Goal: Information Seeking & Learning: Learn about a topic

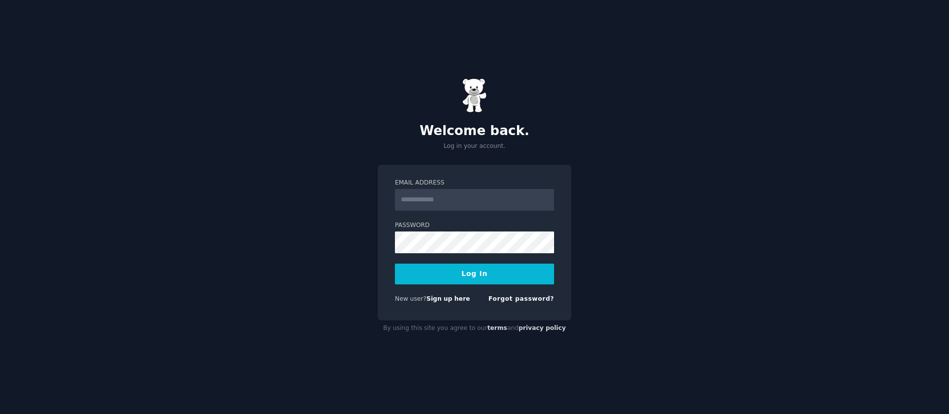
click at [425, 203] on input "Email Address" at bounding box center [474, 200] width 159 height 22
click at [0, 413] on com-1password-button at bounding box center [0, 414] width 0 height 0
type input "**********"
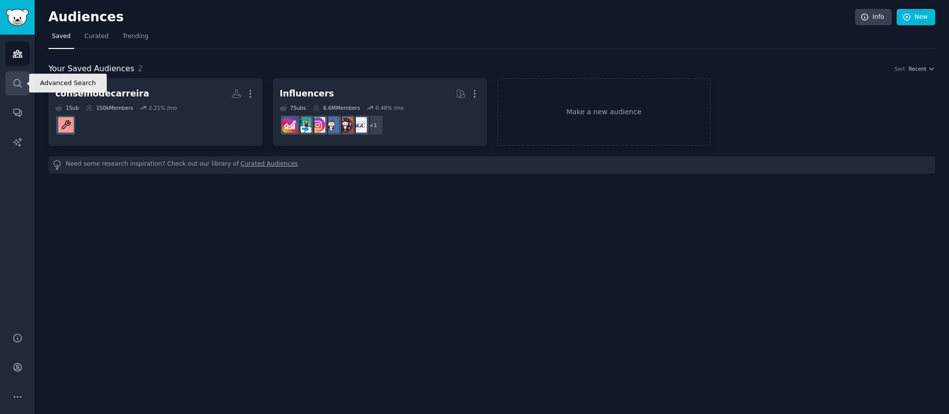
click at [16, 81] on icon "Sidebar" at bounding box center [17, 83] width 10 height 10
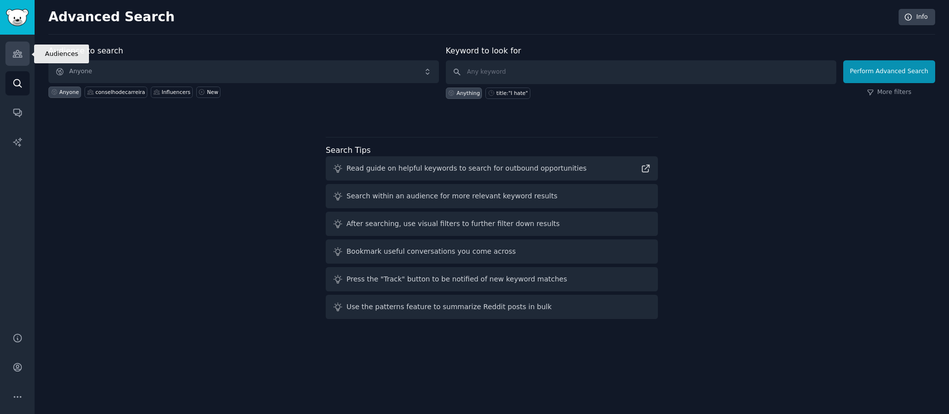
click at [14, 58] on icon "Sidebar" at bounding box center [17, 53] width 10 height 10
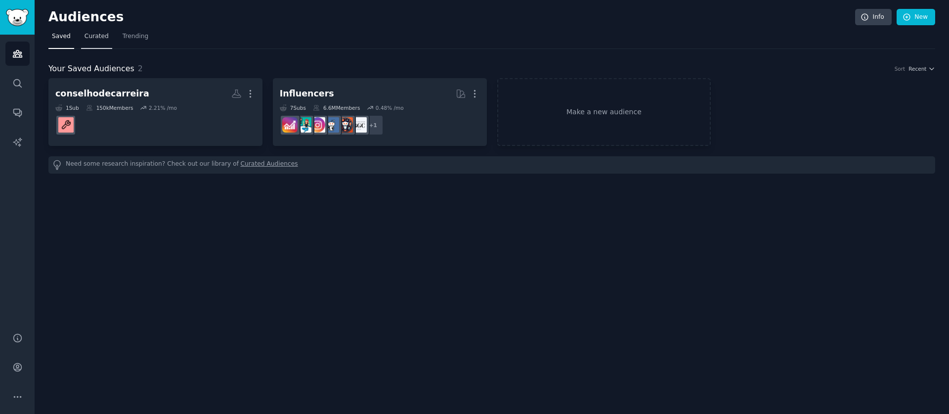
click at [98, 39] on span "Curated" at bounding box center [96, 36] width 24 height 9
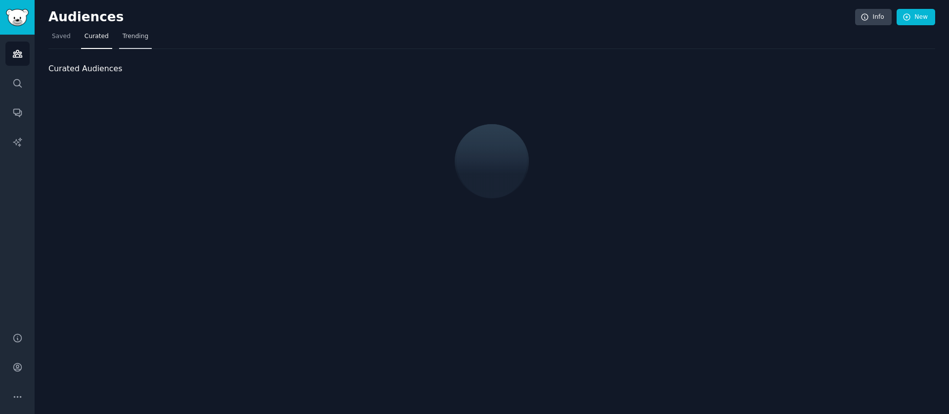
click at [145, 39] on span "Trending" at bounding box center [136, 36] width 26 height 9
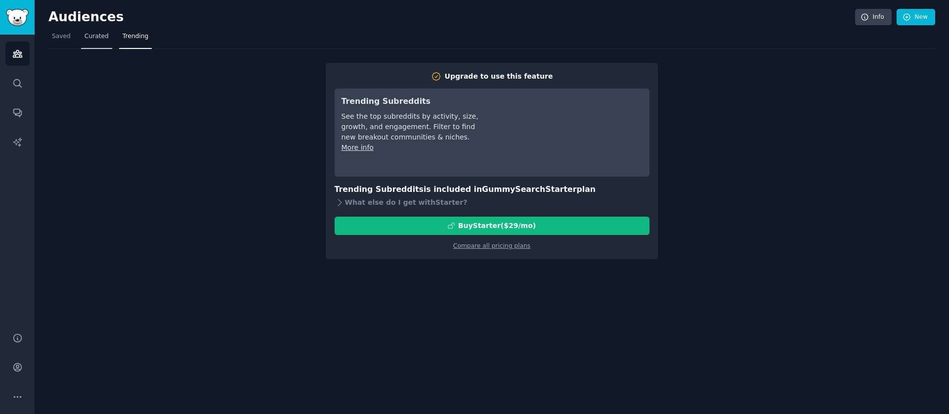
click at [103, 40] on span "Curated" at bounding box center [96, 36] width 24 height 9
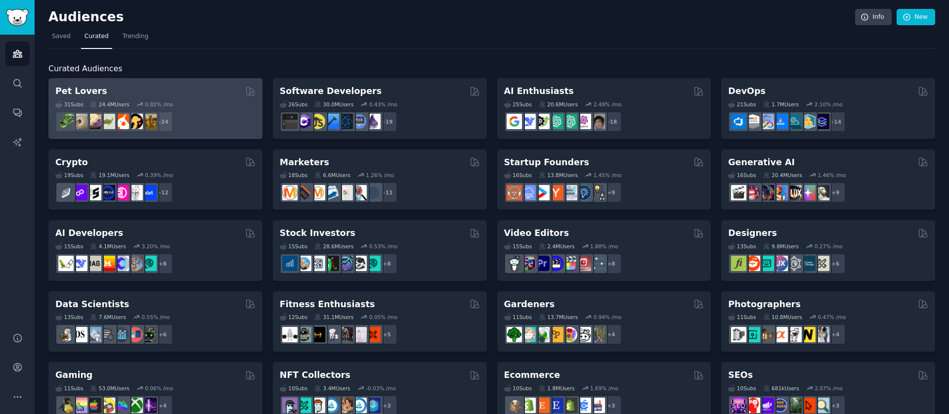
click at [195, 116] on div "+ 24" at bounding box center [155, 121] width 200 height 21
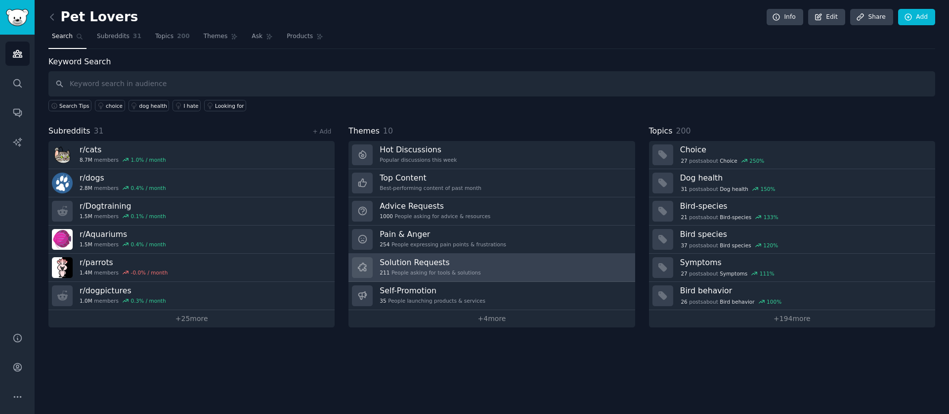
click at [449, 263] on h3 "Solution Requests" at bounding box center [429, 262] width 101 height 10
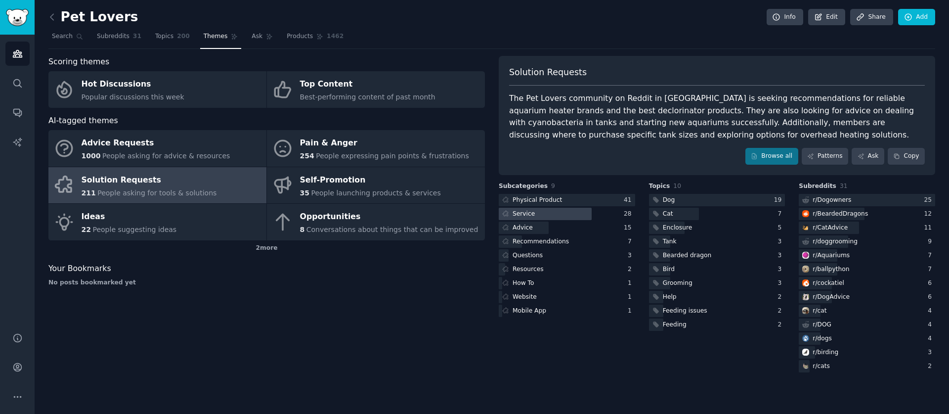
click at [526, 213] on div "Service" at bounding box center [523, 213] width 22 height 9
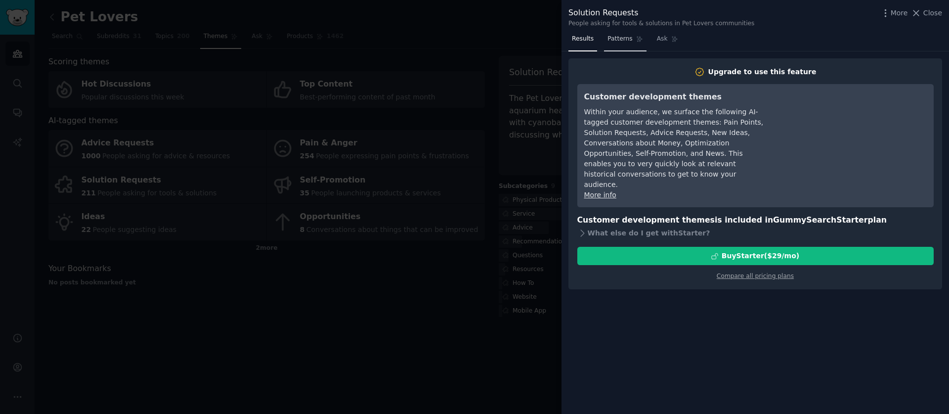
click at [629, 39] on span "Patterns" at bounding box center [619, 39] width 25 height 9
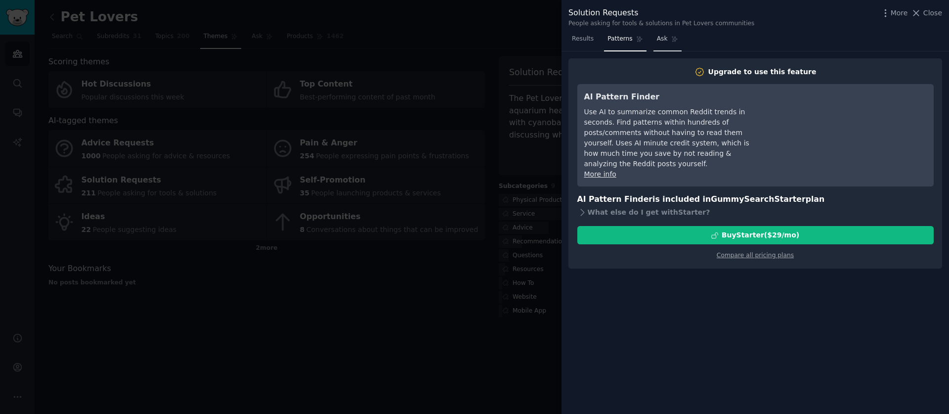
click at [658, 41] on span "Ask" at bounding box center [662, 39] width 11 height 9
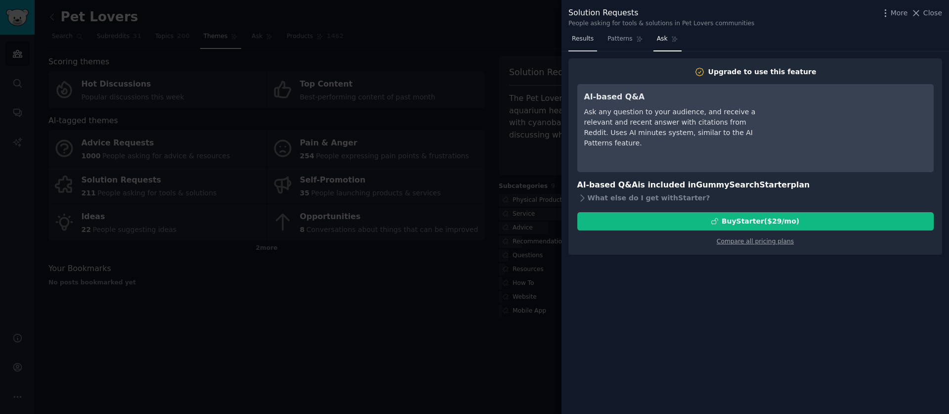
click at [589, 38] on span "Results" at bounding box center [583, 39] width 22 height 9
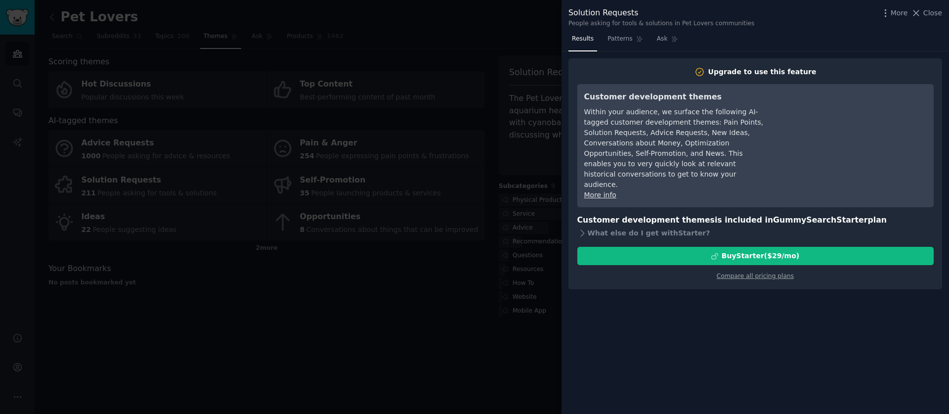
click at [488, 303] on div at bounding box center [474, 207] width 949 height 414
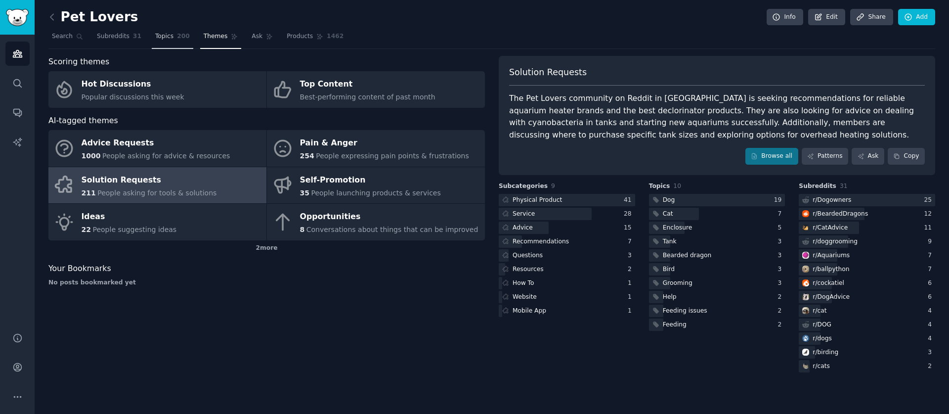
click at [184, 32] on span "200" at bounding box center [183, 36] width 13 height 9
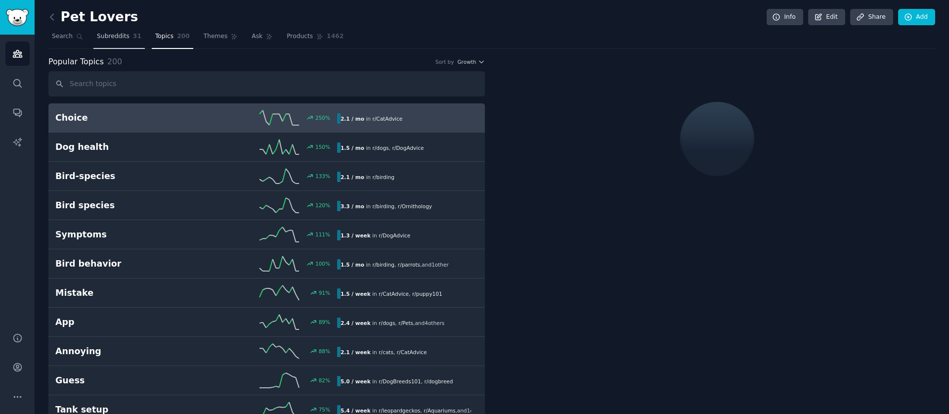
click at [130, 35] on link "Subreddits 31" at bounding box center [118, 39] width 51 height 20
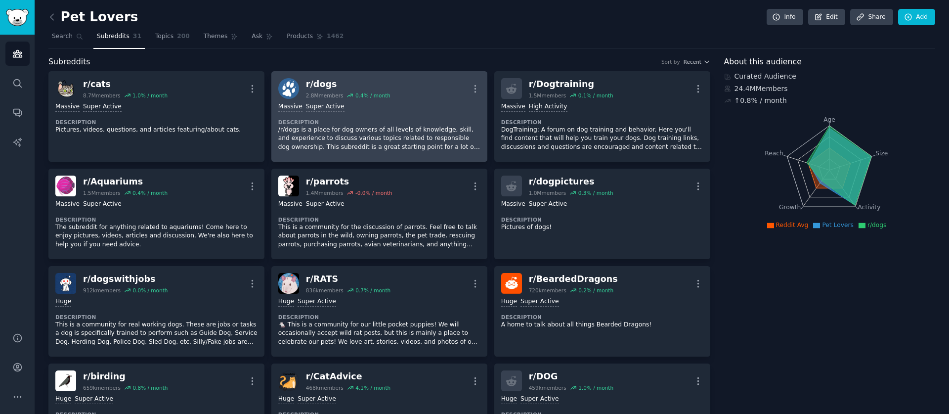
click at [405, 92] on div "r/ dogs 2.8M members 0.4 % / month More" at bounding box center [379, 88] width 202 height 21
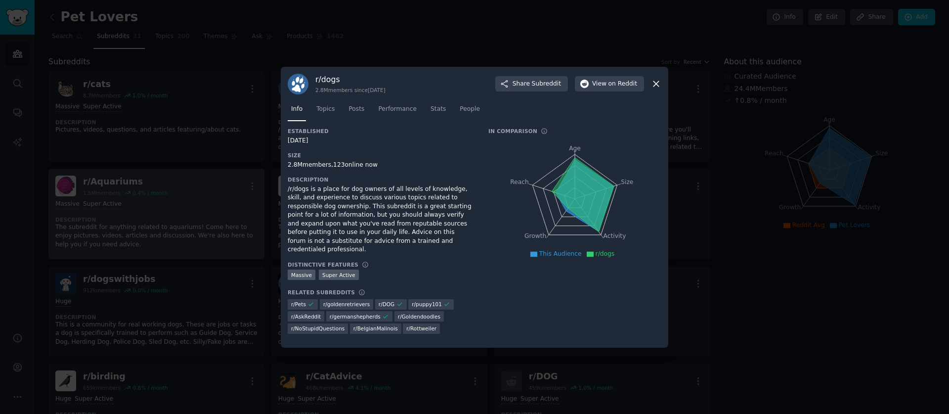
drag, startPoint x: 139, startPoint y: 199, endPoint x: 141, endPoint y: 211, distance: 12.6
click at [138, 199] on div at bounding box center [474, 207] width 949 height 414
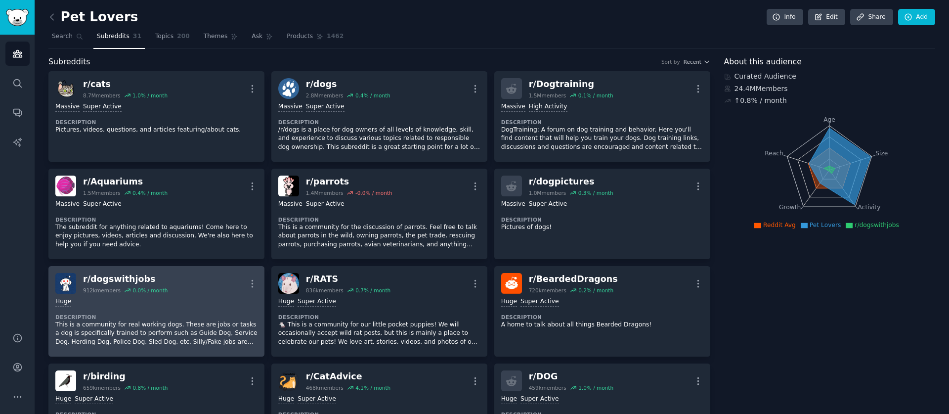
click at [147, 279] on div "r/ dogswithjobs" at bounding box center [125, 279] width 84 height 12
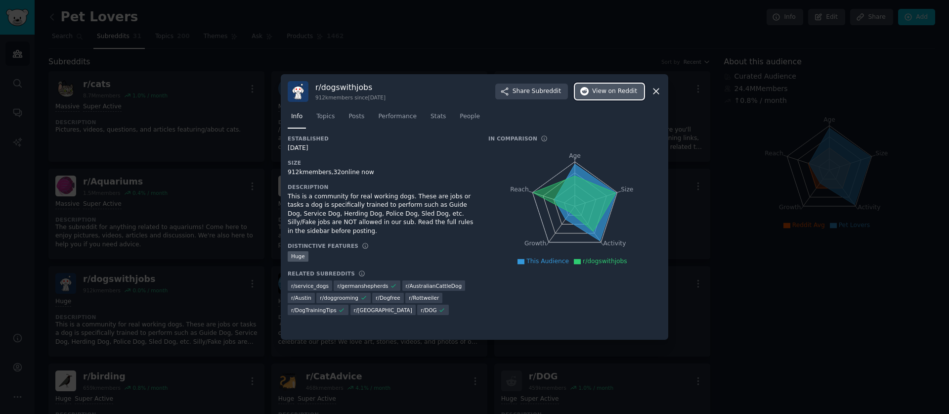
click at [609, 95] on span "on Reddit" at bounding box center [622, 91] width 29 height 9
click at [356, 117] on span "Posts" at bounding box center [356, 116] width 16 height 9
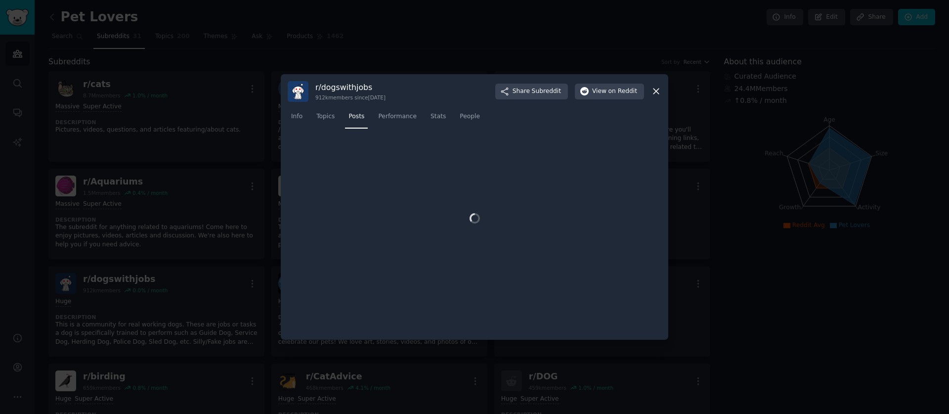
click at [339, 119] on nav "Info Topics Posts Performance Stats People" at bounding box center [474, 119] width 373 height 20
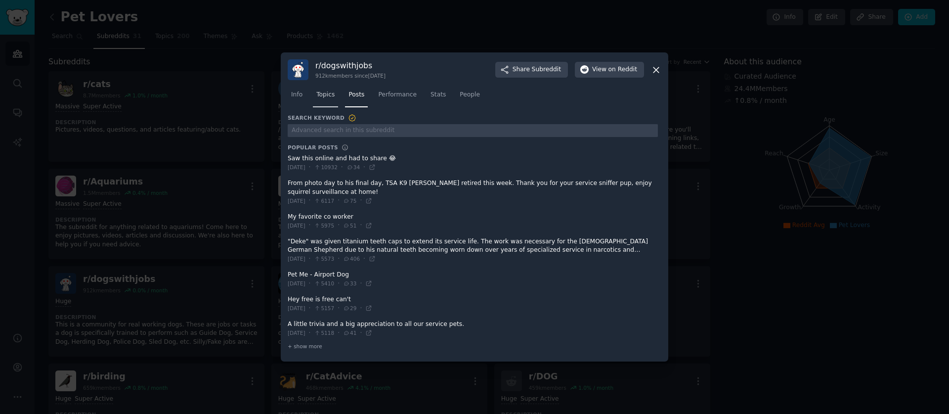
click at [332, 101] on link "Topics" at bounding box center [325, 97] width 25 height 20
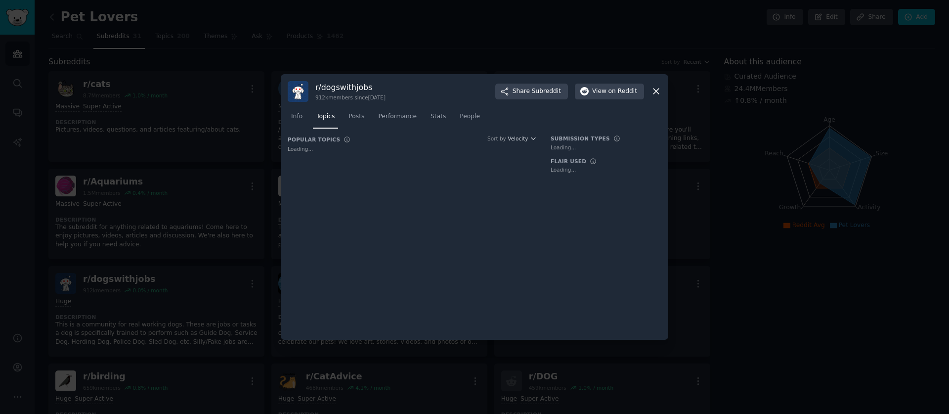
click at [331, 95] on div "912k members since 02/03/2014" at bounding box center [350, 97] width 70 height 7
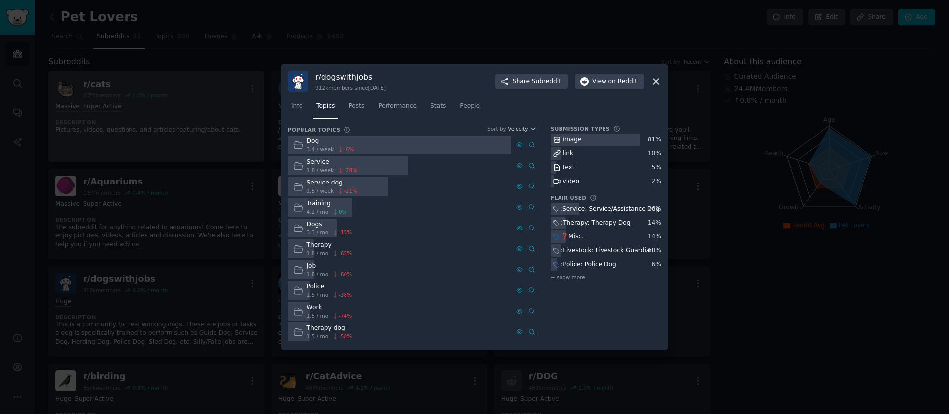
drag, startPoint x: 171, startPoint y: 154, endPoint x: 180, endPoint y: 153, distance: 8.9
click at [171, 154] on div at bounding box center [474, 207] width 949 height 414
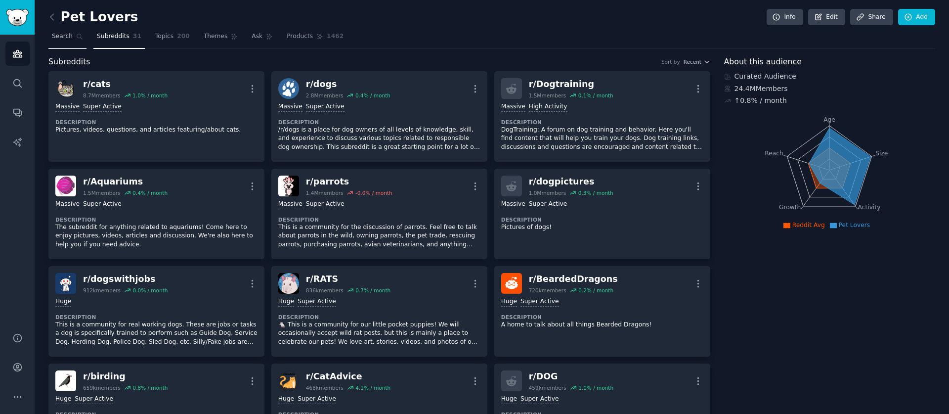
click at [83, 34] on link "Search" at bounding box center [67, 39] width 38 height 20
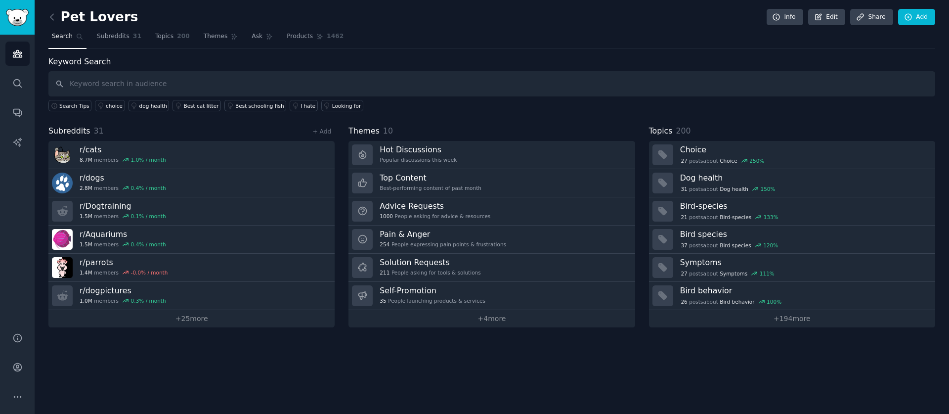
click at [60, 19] on link at bounding box center [54, 17] width 12 height 16
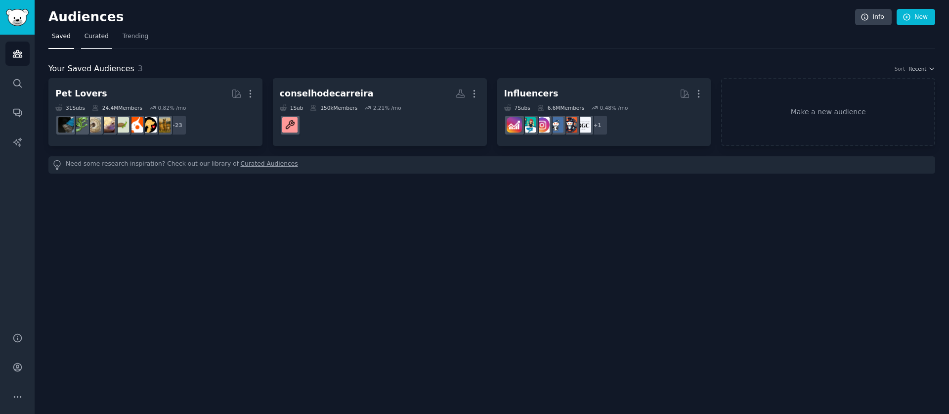
click at [103, 42] on link "Curated" at bounding box center [96, 39] width 31 height 20
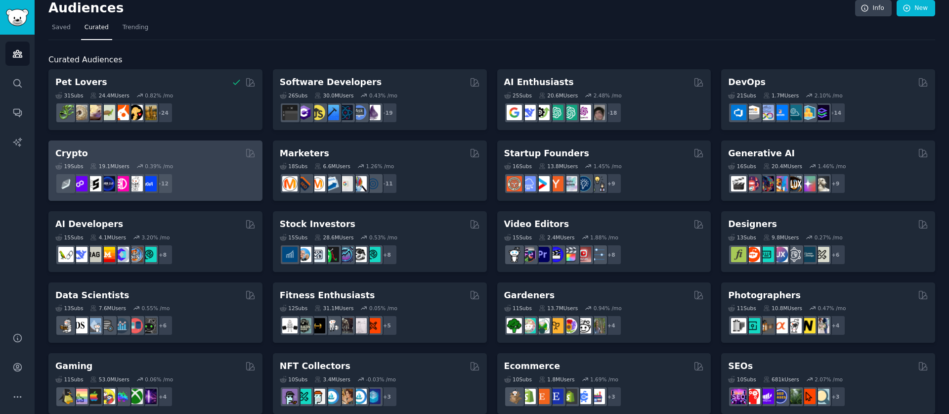
scroll to position [19, 0]
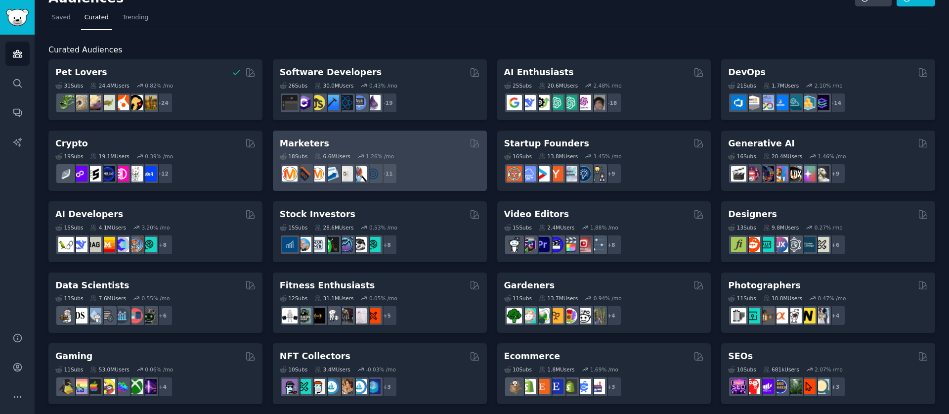
click at [427, 160] on div "18 Sub s 6.6M Users 1.26 % /mo + 11" at bounding box center [380, 166] width 200 height 35
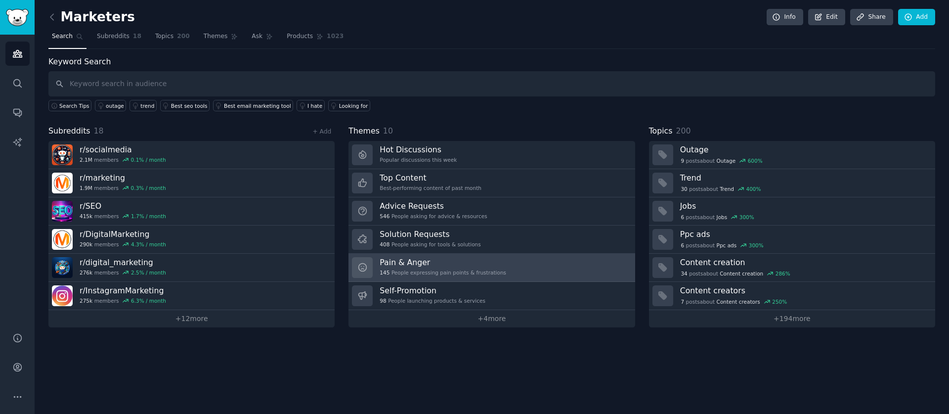
click at [471, 264] on h3 "Pain & Anger" at bounding box center [442, 262] width 126 height 10
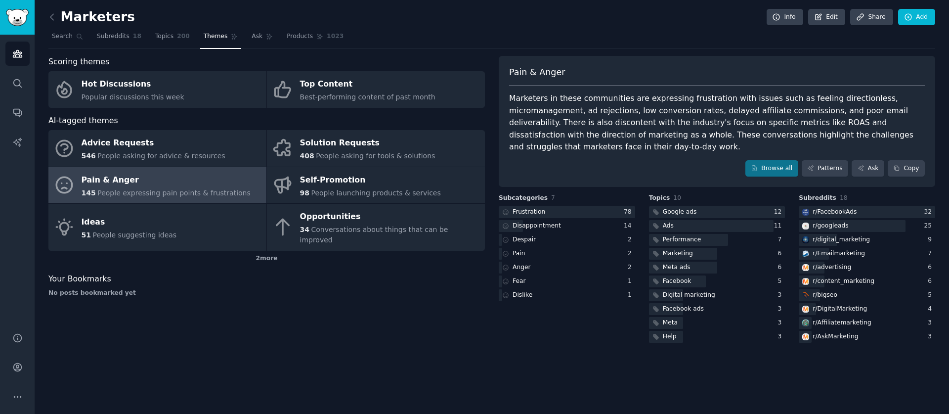
click at [819, 180] on div "Pain & Anger Marketers in these communities are expressing frustration with iss…" at bounding box center [716, 121] width 436 height 131
click at [827, 168] on link "Patterns" at bounding box center [824, 168] width 46 height 17
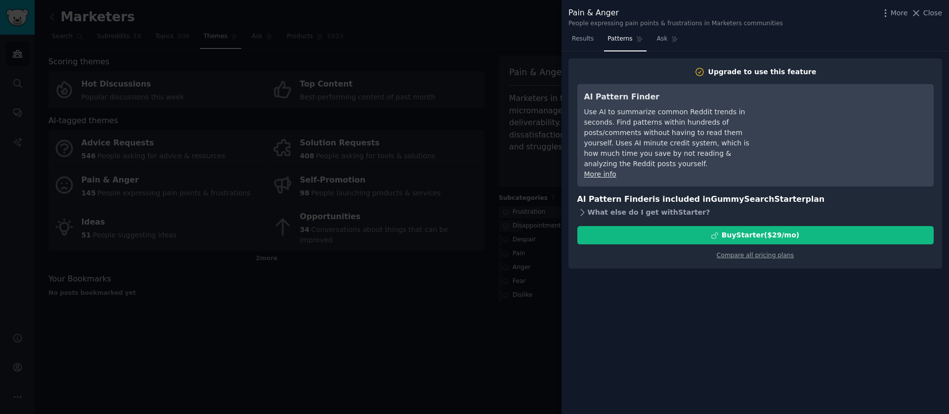
click at [623, 205] on div "What else do I get with Starter ?" at bounding box center [755, 212] width 356 height 14
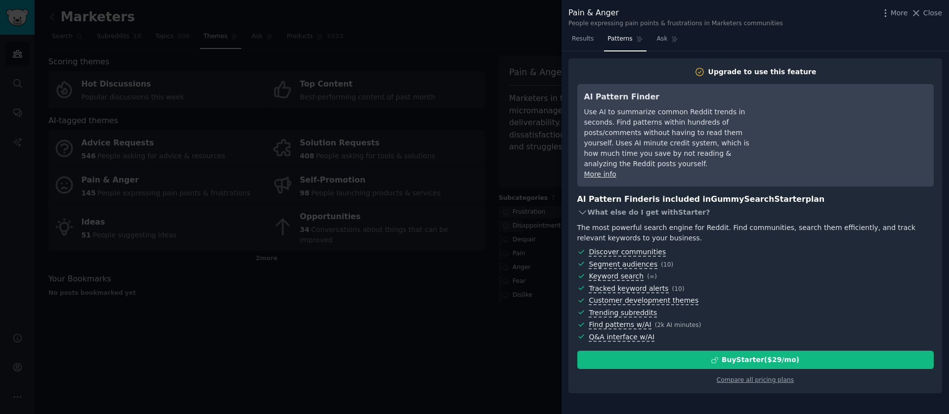
click at [623, 205] on div "What else do I get with Starter ?" at bounding box center [755, 212] width 356 height 14
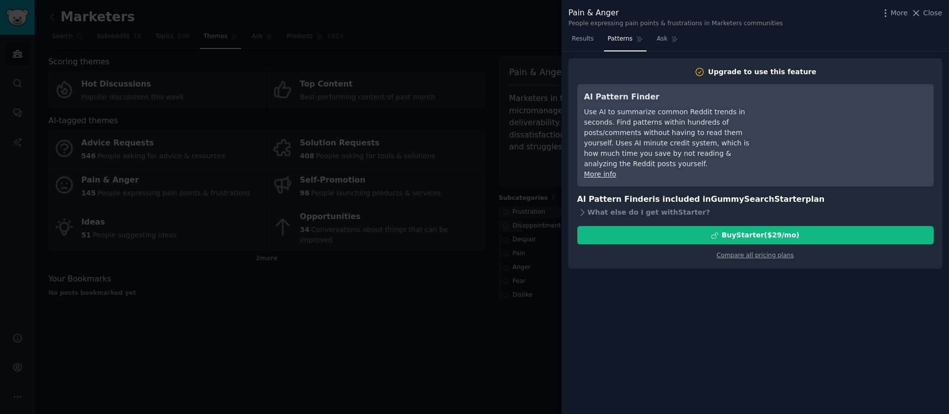
click at [740, 248] on div "Compare all pricing plans" at bounding box center [755, 252] width 356 height 16
click at [745, 251] on link "Compare all pricing plans" at bounding box center [754, 254] width 77 height 7
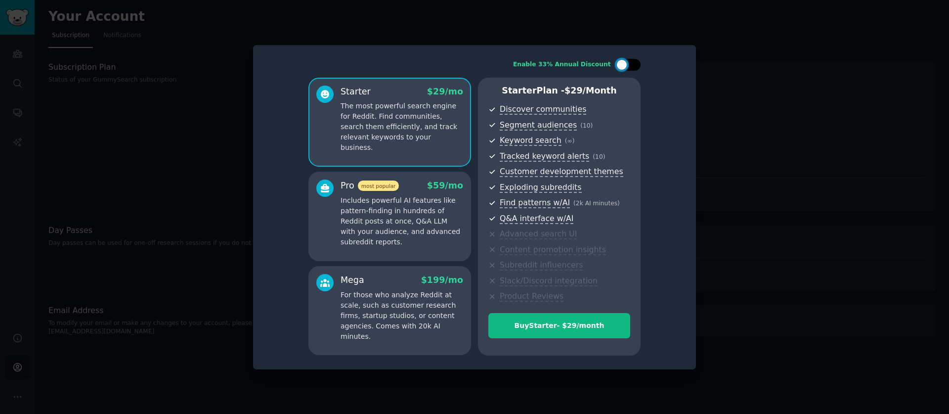
click at [631, 63] on div at bounding box center [632, 64] width 5 height 5
click at [637, 62] on div at bounding box center [634, 64] width 11 height 11
checkbox input "false"
click at [752, 103] on div at bounding box center [474, 207] width 949 height 414
click at [693, 74] on div "Enable 33% Annual Discount Starter $ 29 /mo The most powerful search engine for…" at bounding box center [474, 207] width 443 height 324
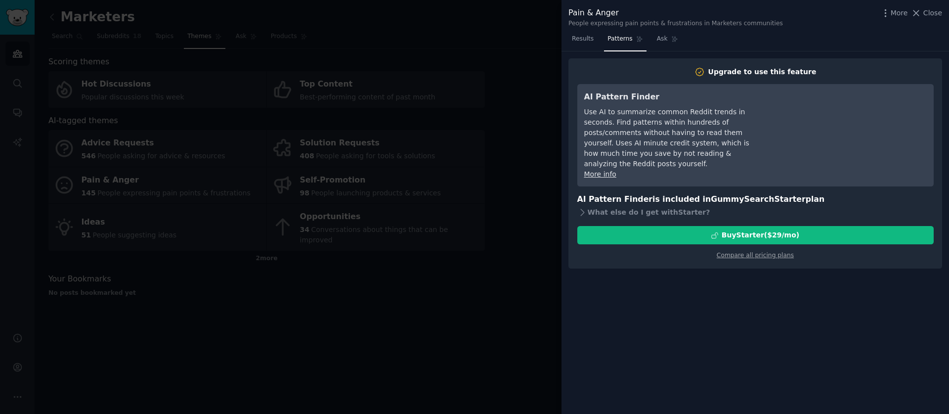
click at [501, 130] on div at bounding box center [474, 207] width 949 height 414
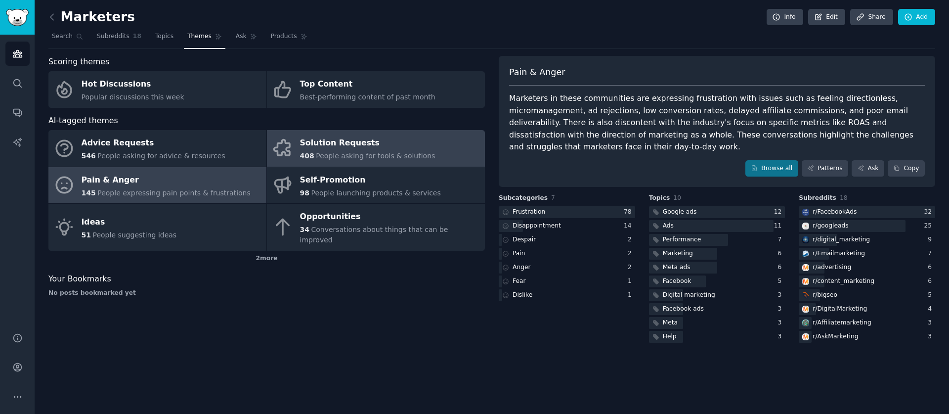
click at [343, 148] on div "Solution Requests" at bounding box center [367, 143] width 135 height 16
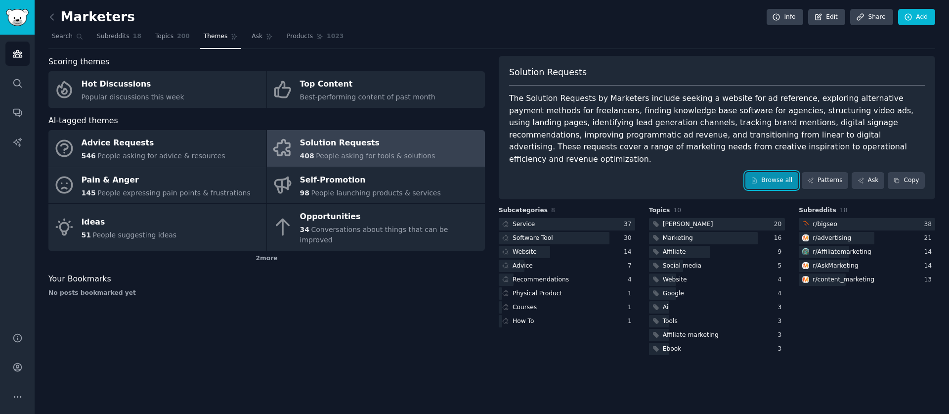
click at [765, 172] on link "Browse all" at bounding box center [771, 180] width 53 height 17
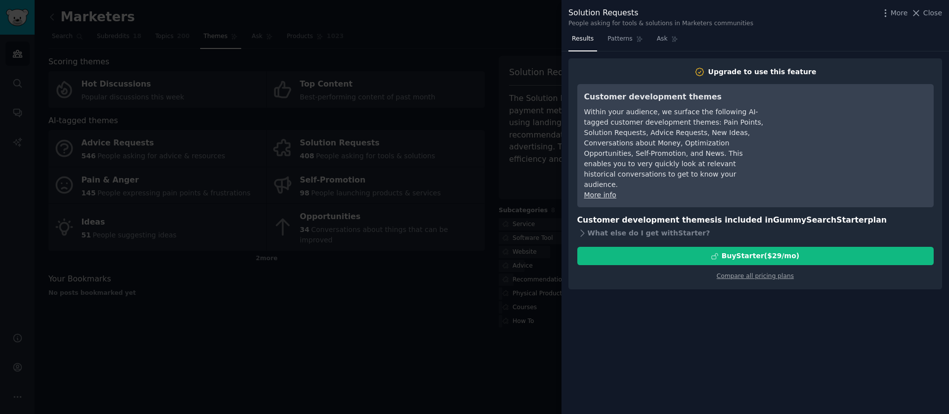
click at [447, 145] on div at bounding box center [474, 207] width 949 height 414
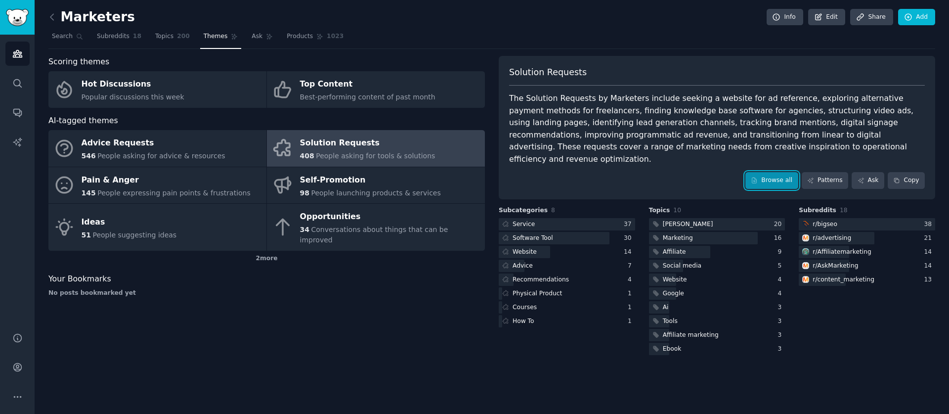
click at [769, 172] on link "Browse all" at bounding box center [771, 180] width 53 height 17
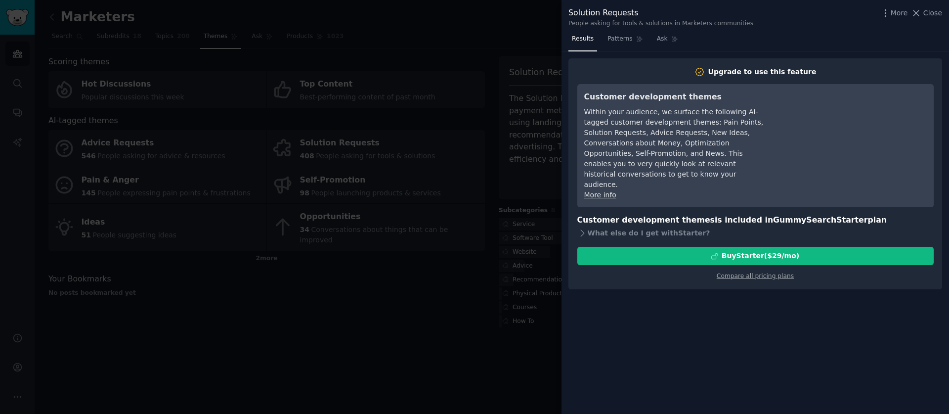
click at [429, 129] on div at bounding box center [474, 207] width 949 height 414
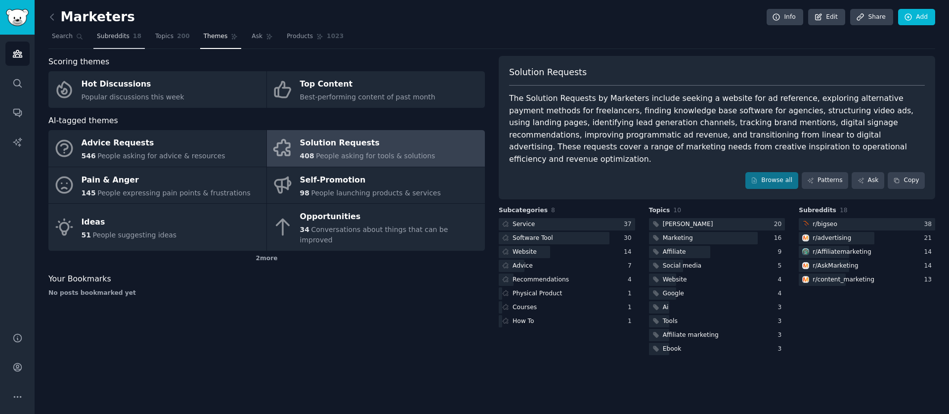
click at [94, 40] on link "Subreddits 18" at bounding box center [118, 39] width 51 height 20
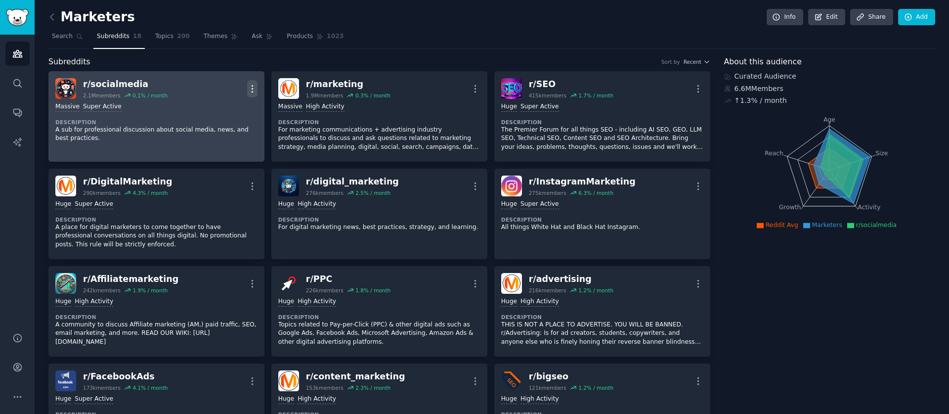
click at [249, 88] on icon "button" at bounding box center [252, 88] width 10 height 10
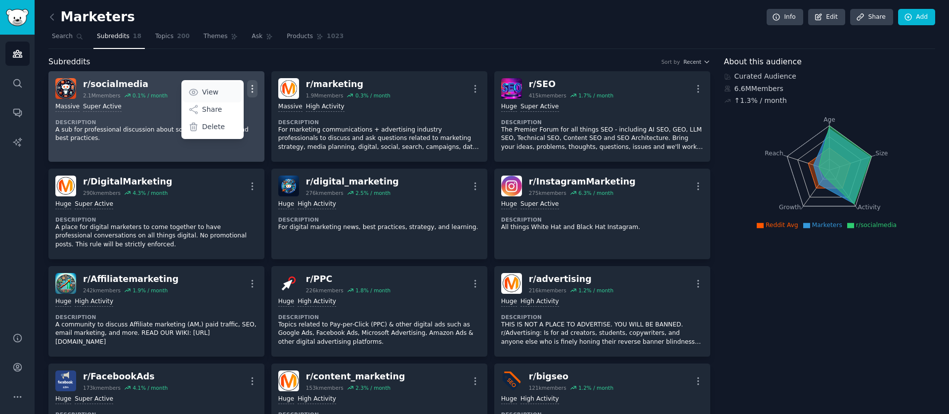
click at [230, 96] on link "View" at bounding box center [212, 92] width 59 height 21
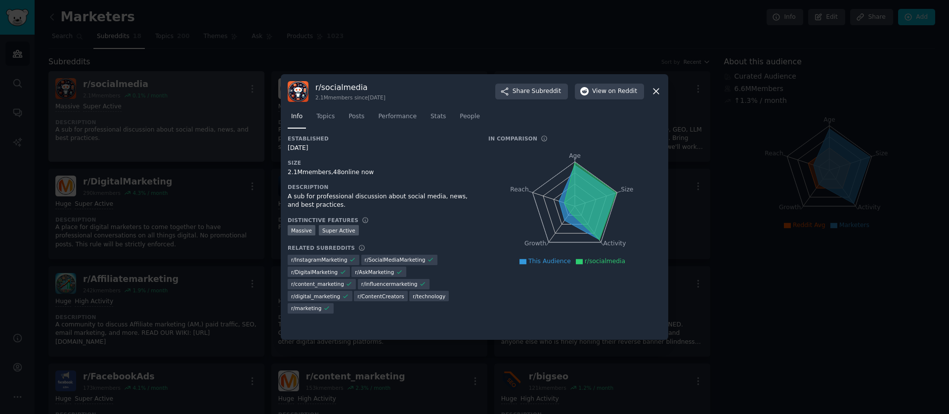
click at [234, 106] on div at bounding box center [474, 207] width 949 height 414
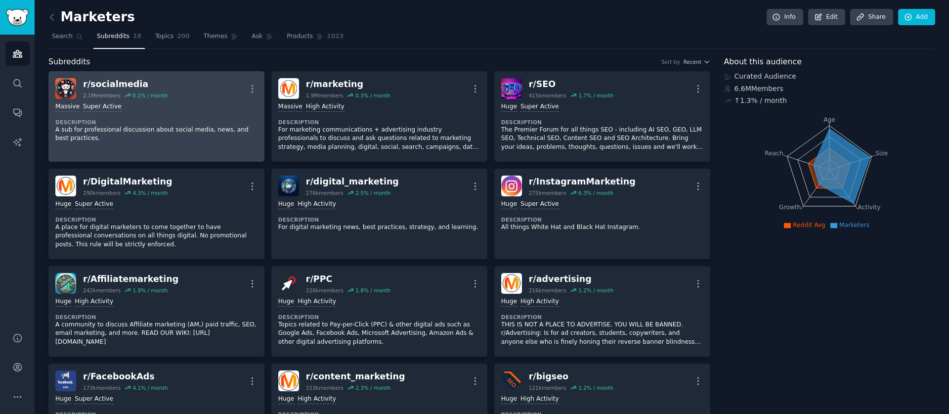
click at [185, 82] on div "r/ socialmedia 2.1M members 0.1 % / month More" at bounding box center [156, 88] width 202 height 21
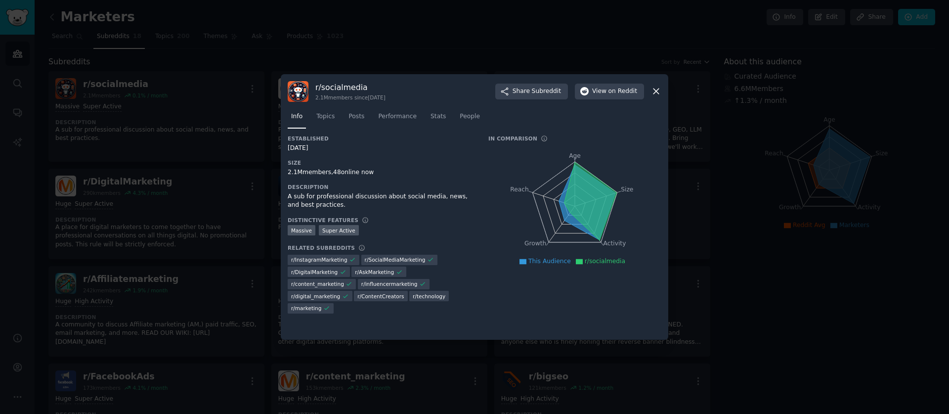
click at [138, 81] on div at bounding box center [474, 207] width 949 height 414
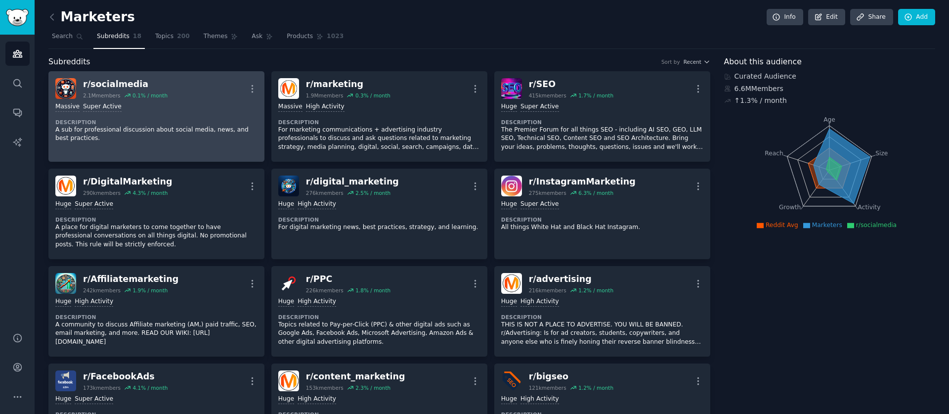
click at [151, 107] on div "Massive Super Active" at bounding box center [156, 106] width 202 height 9
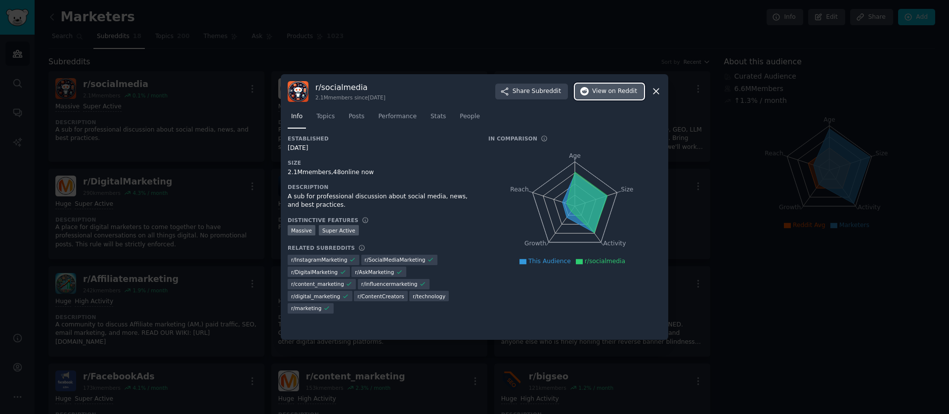
click at [595, 95] on span "View on Reddit" at bounding box center [614, 91] width 45 height 9
